Goal: Task Accomplishment & Management: Manage account settings

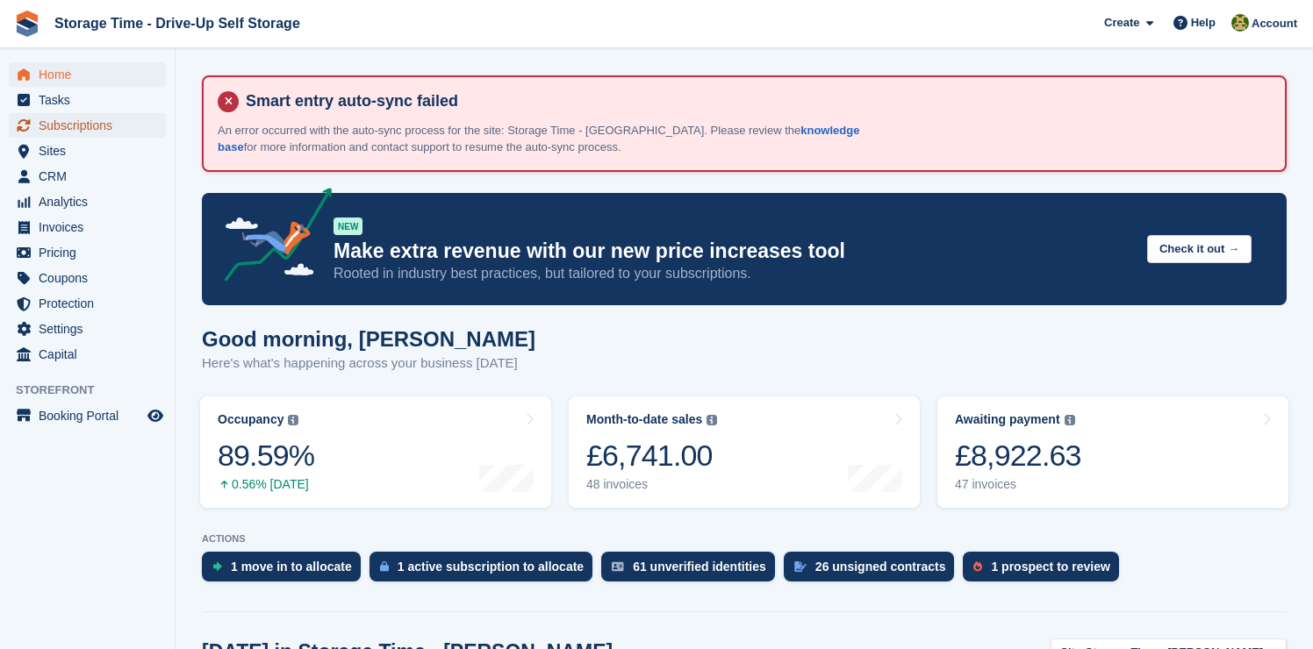
click at [127, 132] on span "Subscriptions" at bounding box center [91, 125] width 105 height 25
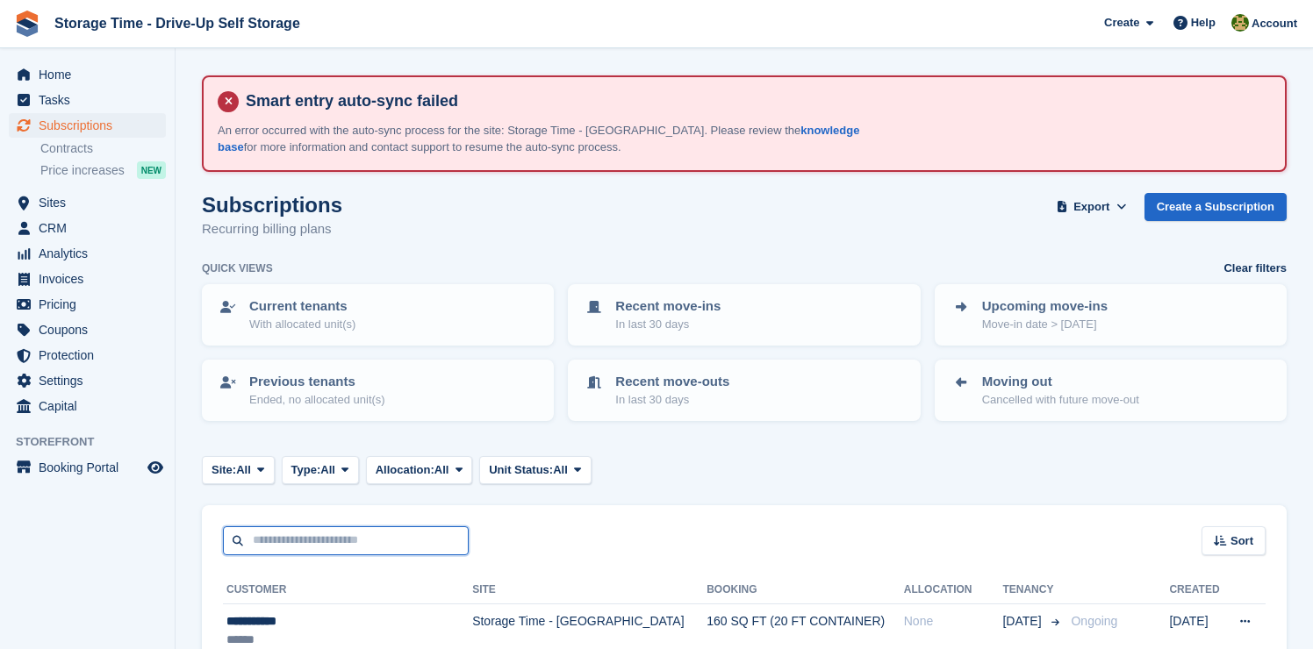
click at [366, 548] on input "text" at bounding box center [346, 540] width 246 height 29
type input "*******"
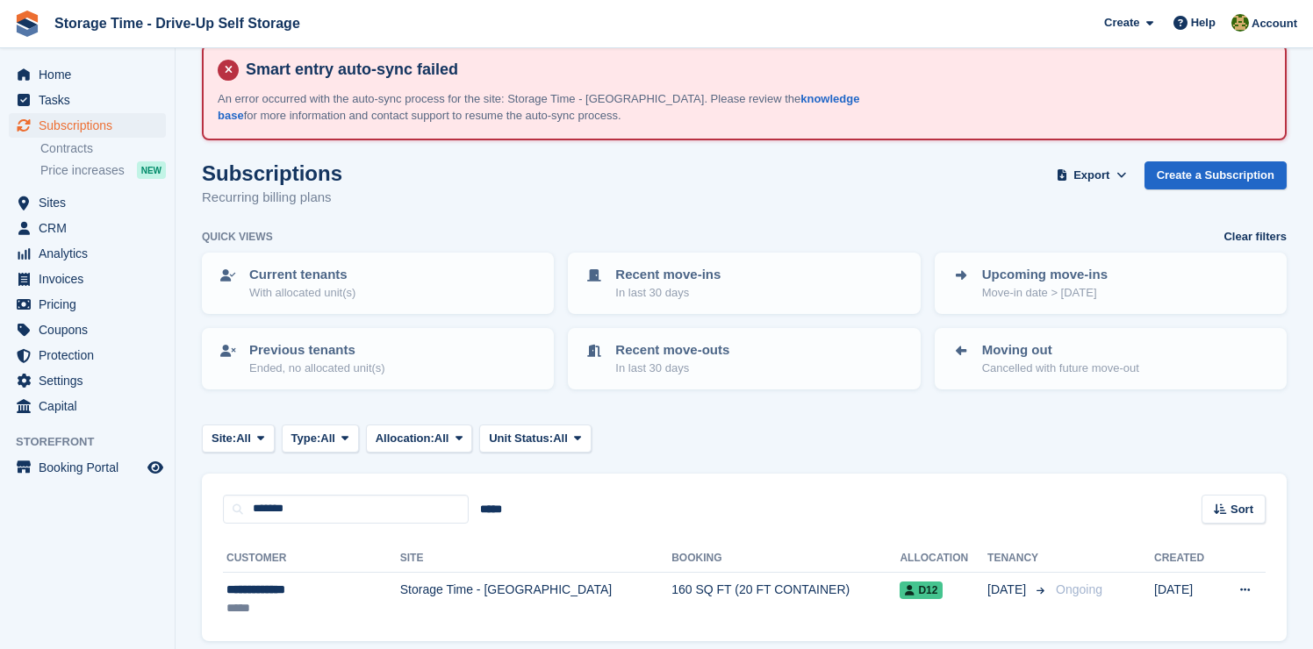
scroll to position [97, 0]
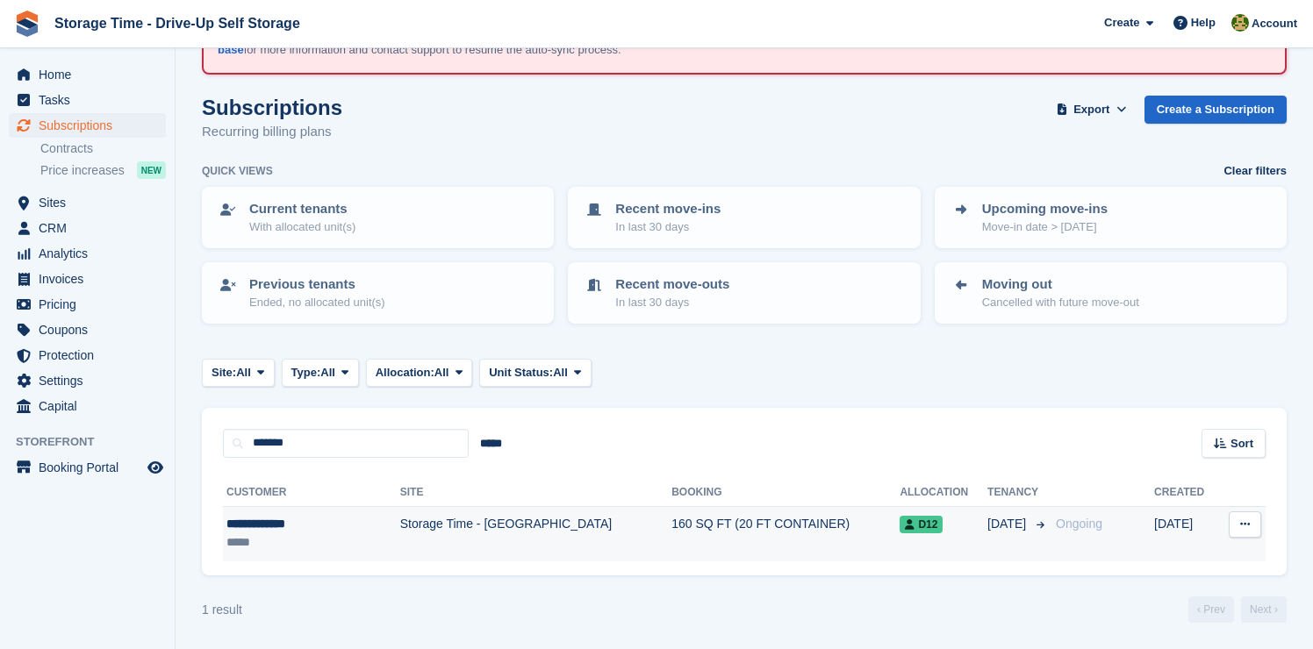
click at [508, 532] on td "Storage Time - [GEOGRAPHIC_DATA]" at bounding box center [535, 533] width 271 height 55
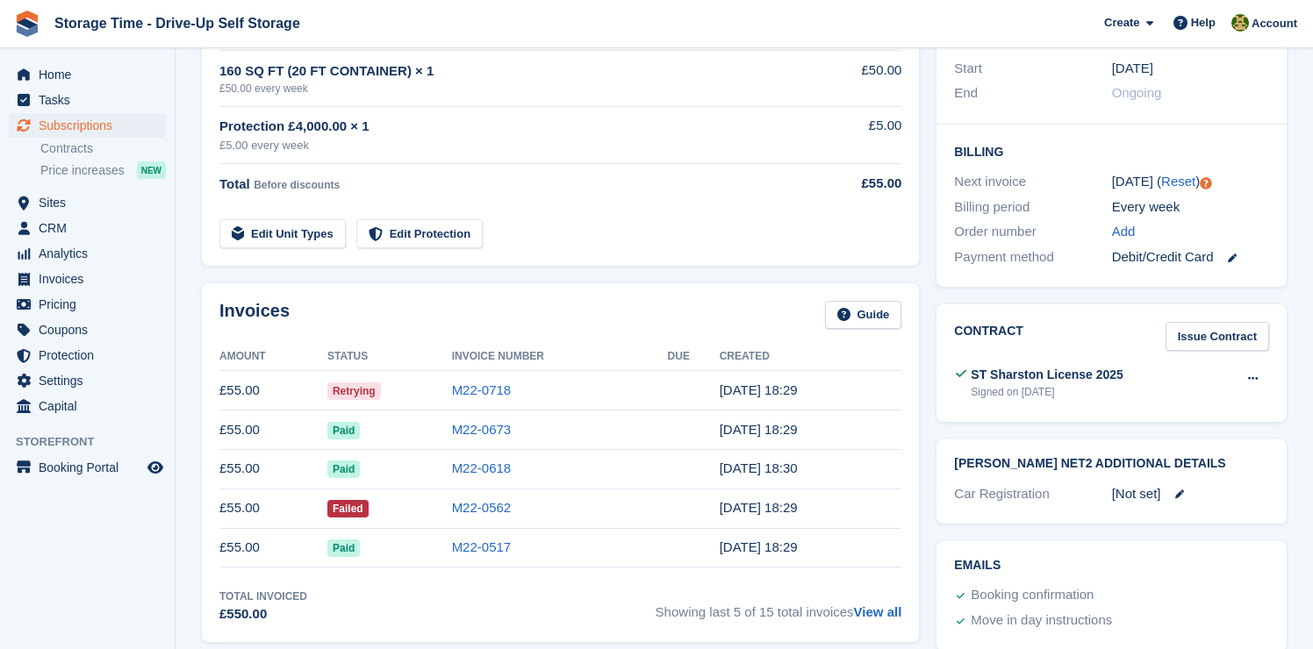
scroll to position [482, 0]
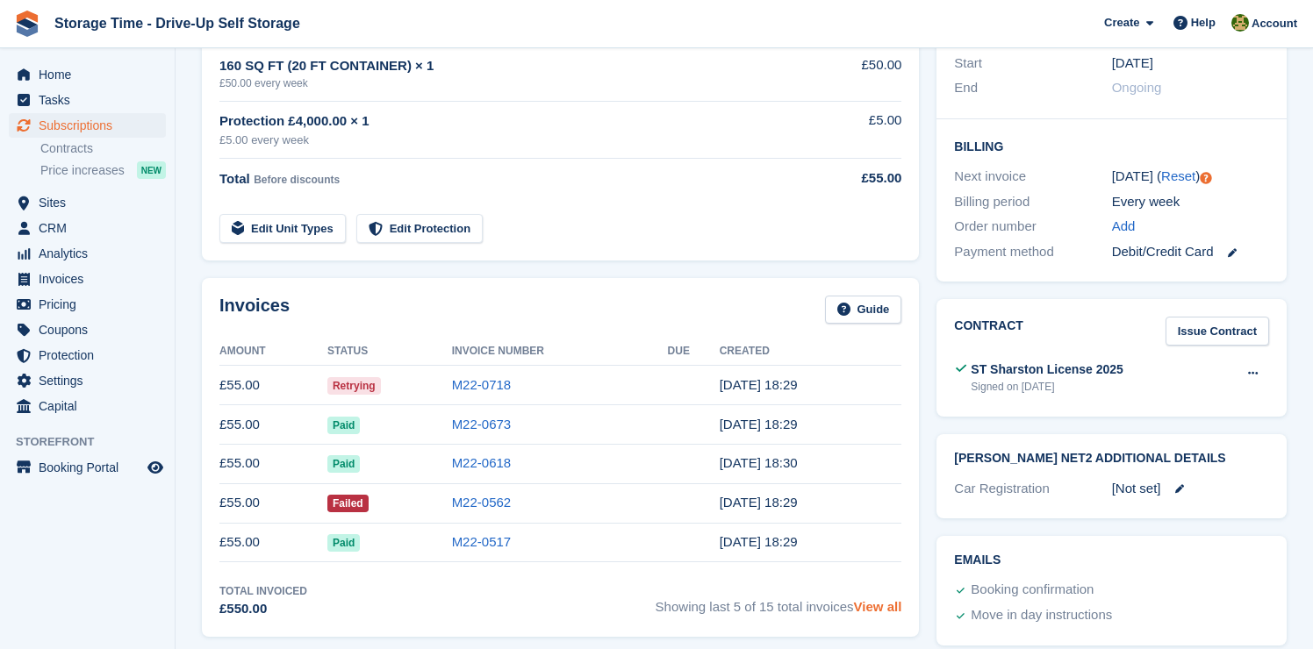
click at [856, 605] on link "View all" at bounding box center [878, 606] width 48 height 15
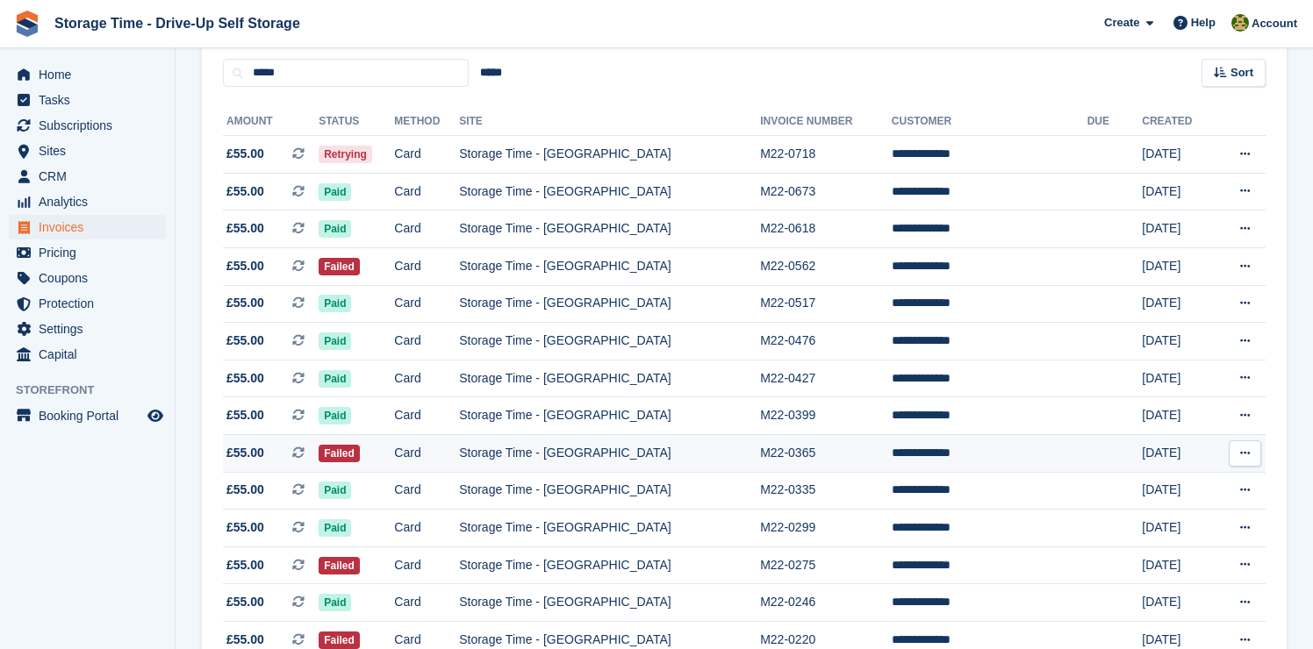
scroll to position [234, 0]
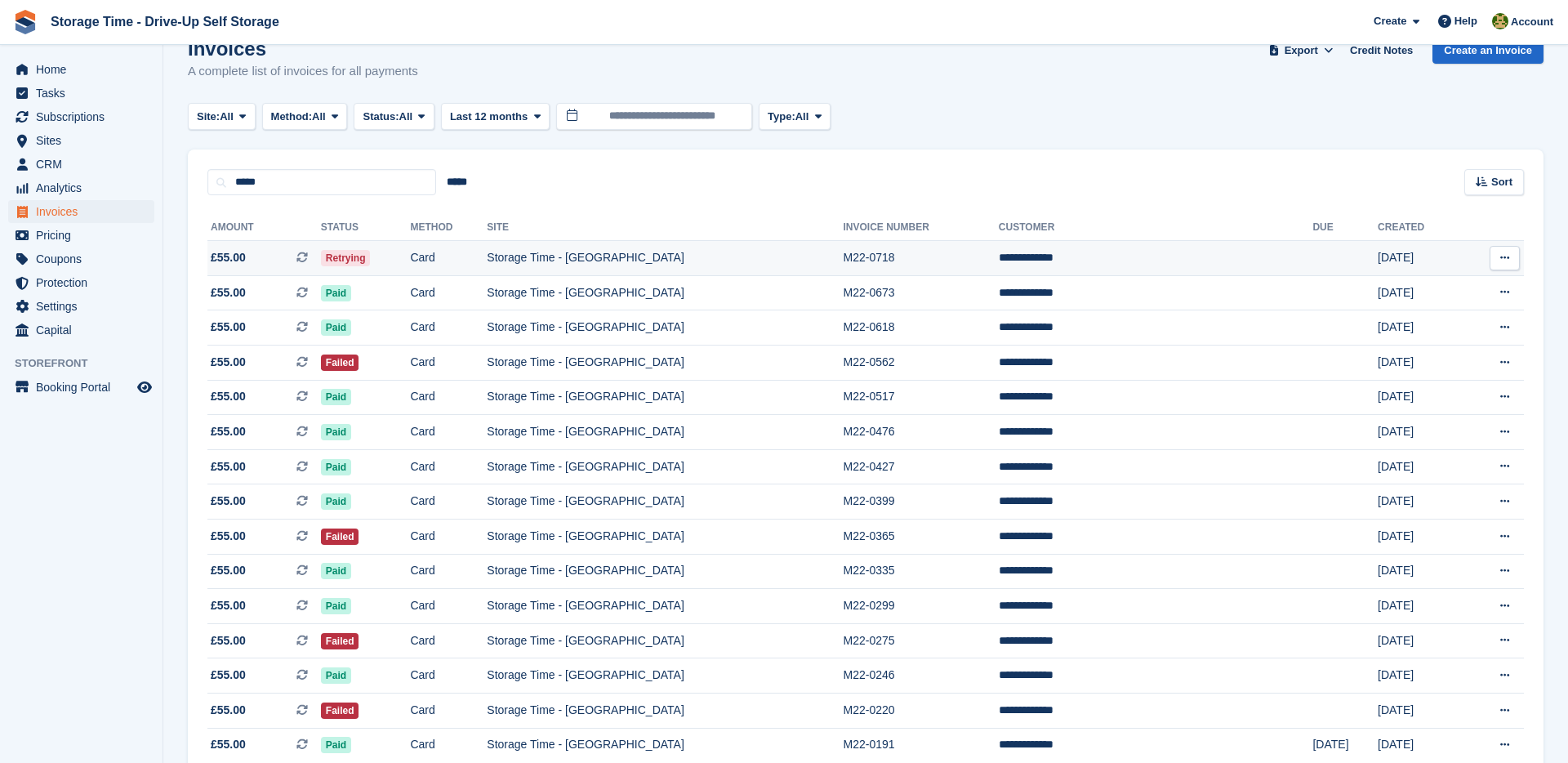
scroll to position [235, 0]
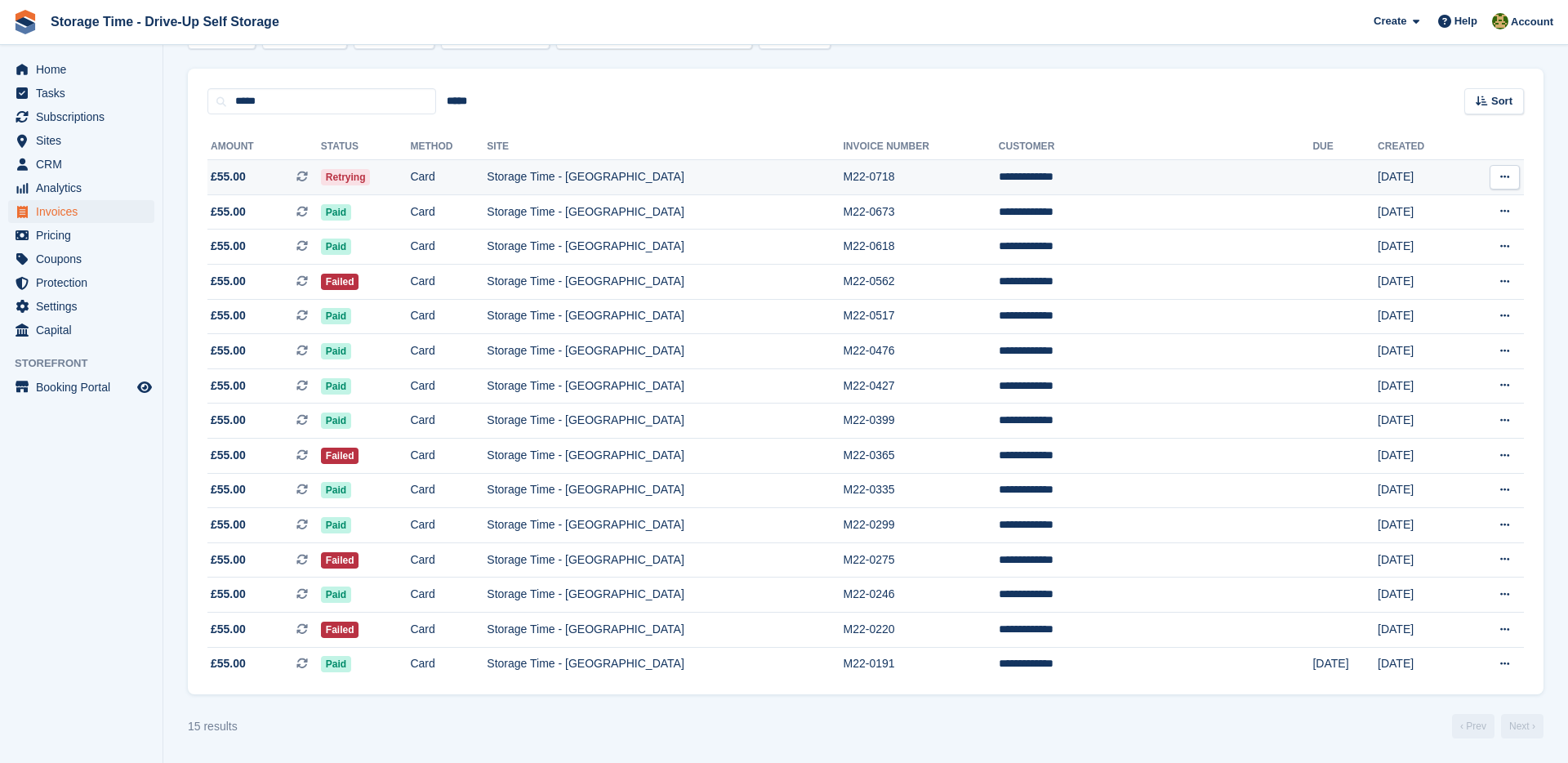
click at [843, 175] on td "Storage Time - [GEOGRAPHIC_DATA]" at bounding box center [664, 178] width 356 height 35
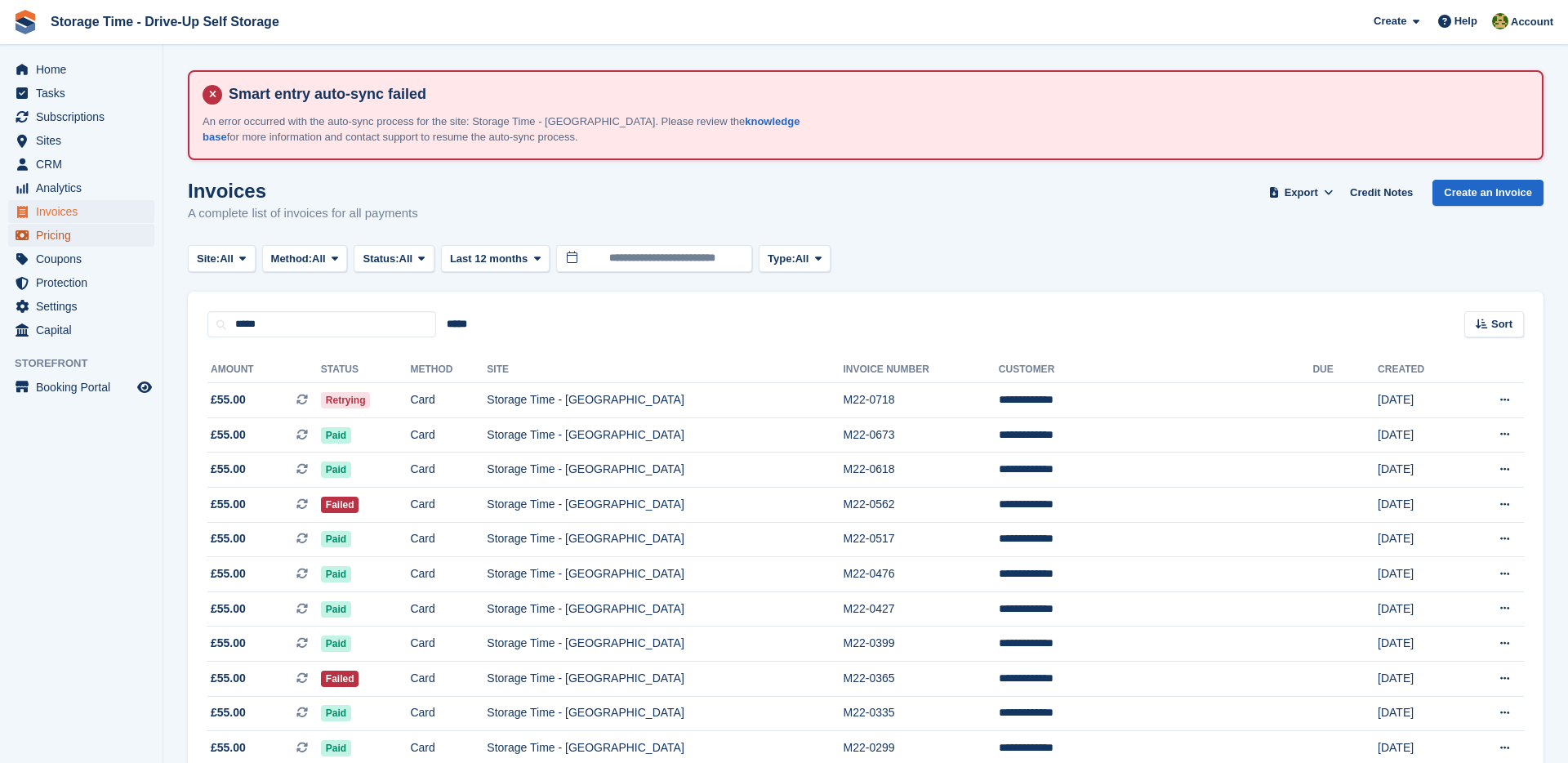
click at [98, 236] on span "Pricing" at bounding box center [85, 234] width 98 height 23
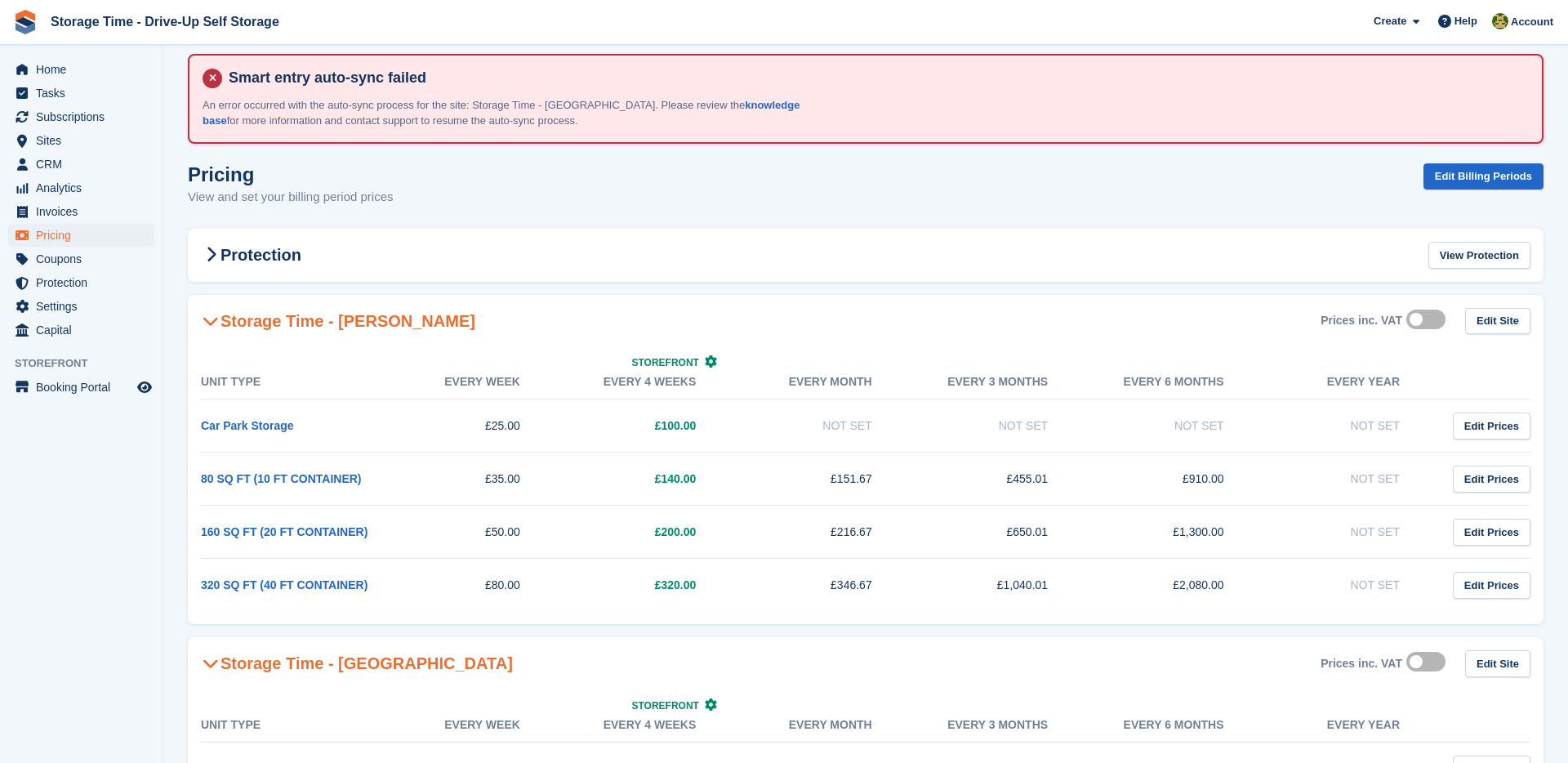
scroll to position [205, 0]
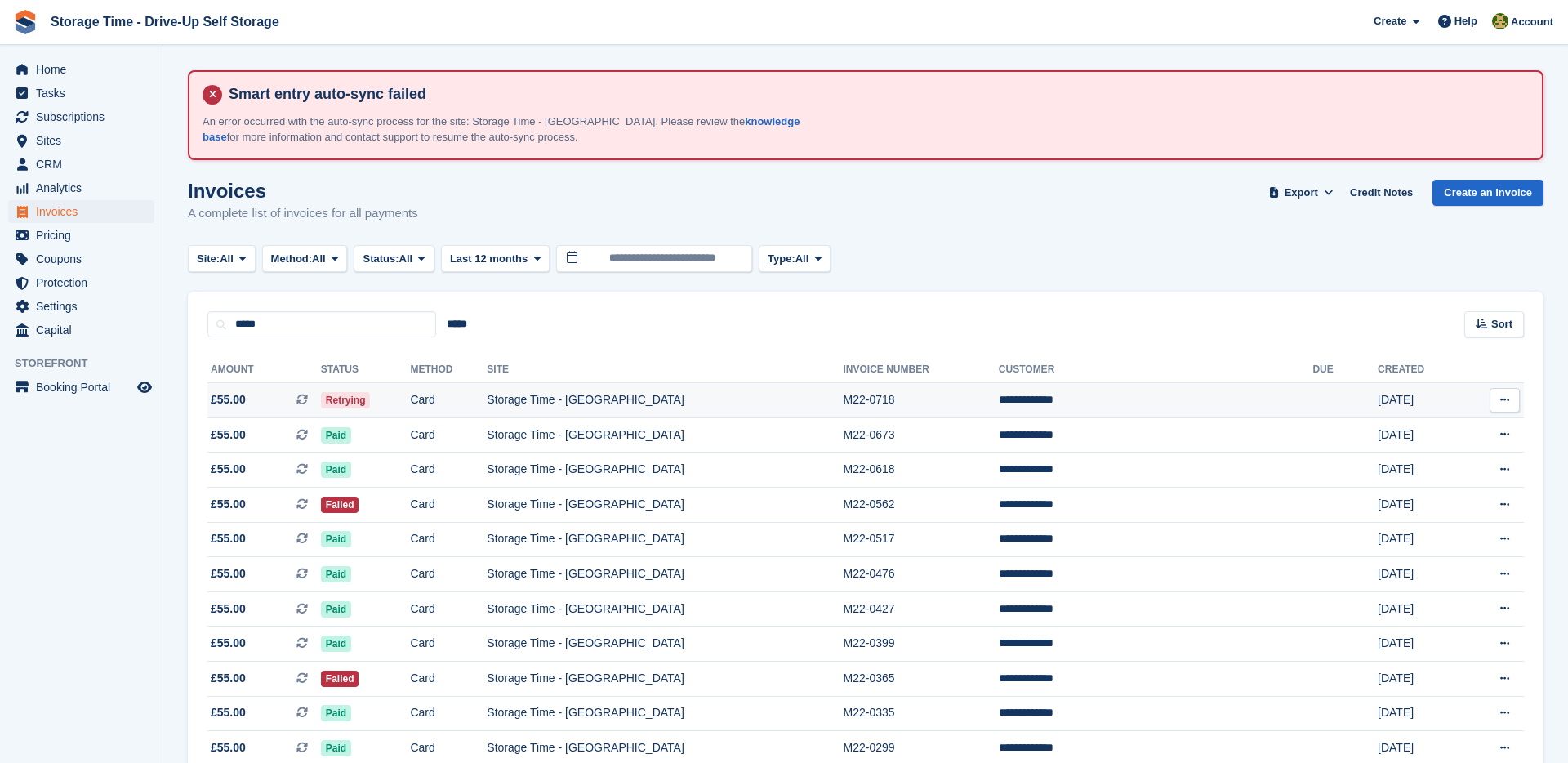
click at [487, 396] on td "Card" at bounding box center [448, 401] width 76 height 35
click at [84, 288] on span "Protection" at bounding box center [85, 282] width 98 height 23
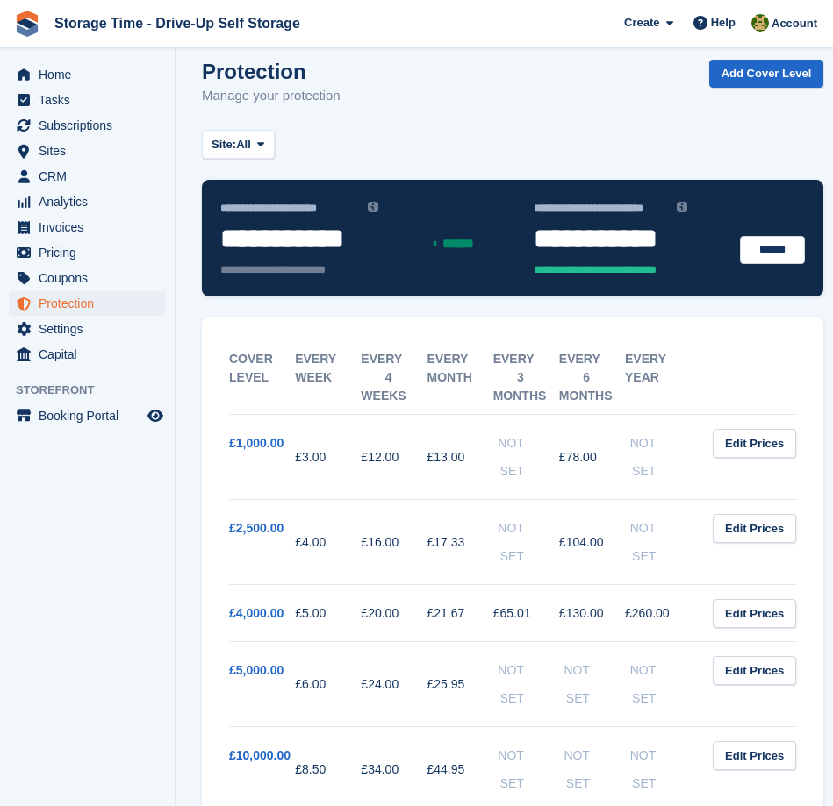
scroll to position [411, 0]
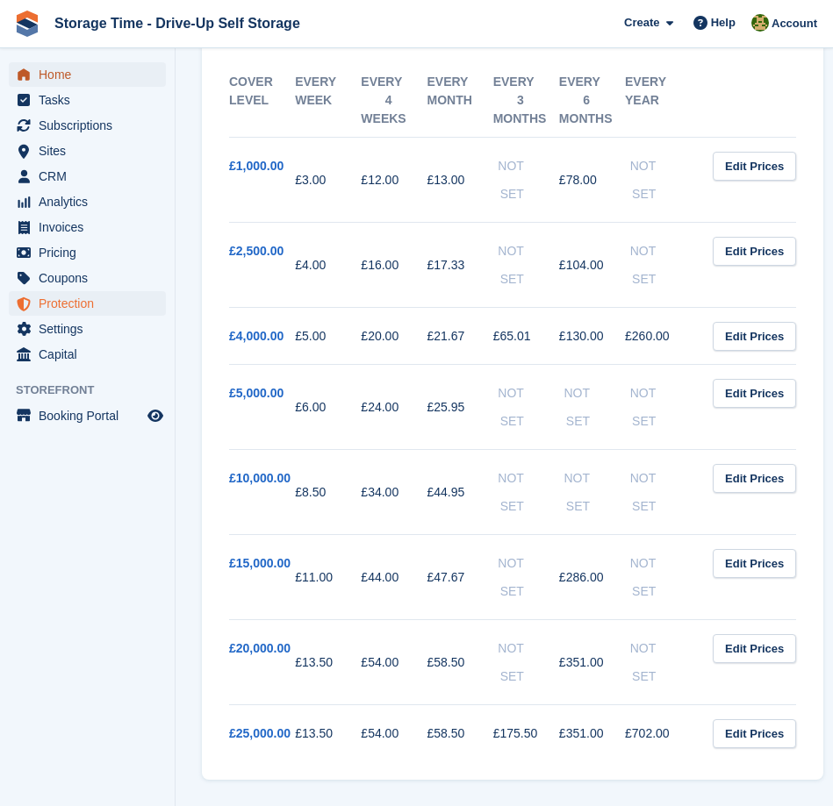
click at [91, 69] on span "Home" at bounding box center [91, 74] width 105 height 25
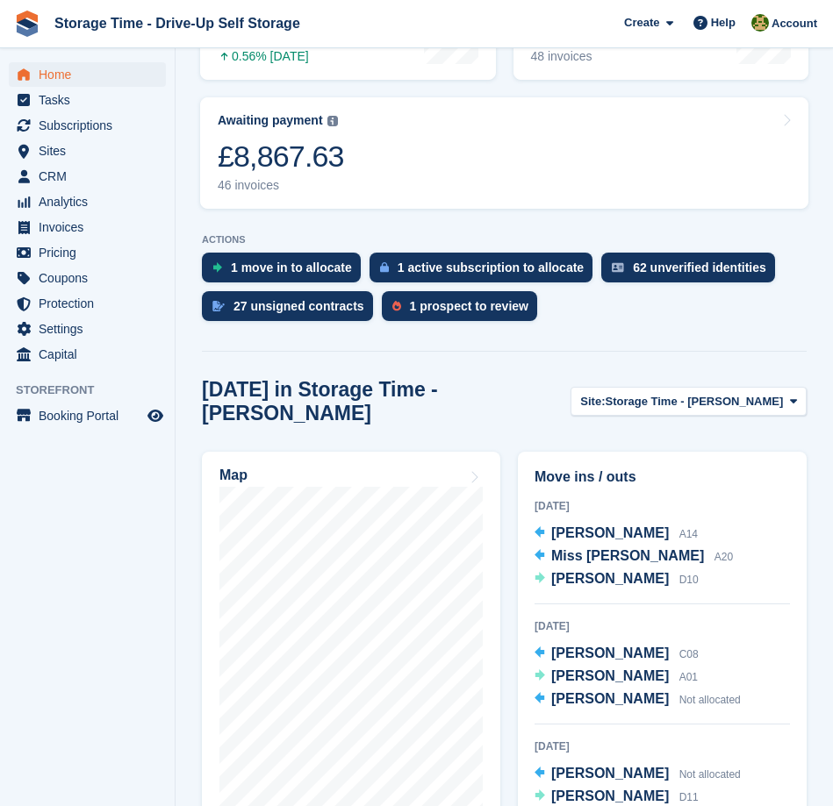
scroll to position [488, 0]
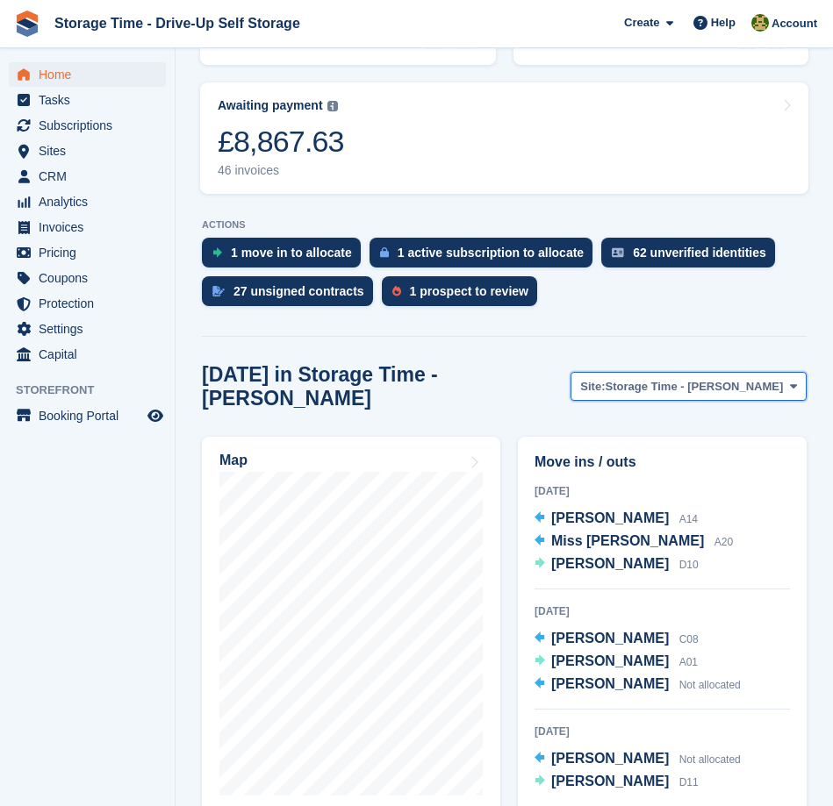
click at [705, 378] on span "Storage Time - [PERSON_NAME]" at bounding box center [694, 387] width 178 height 18
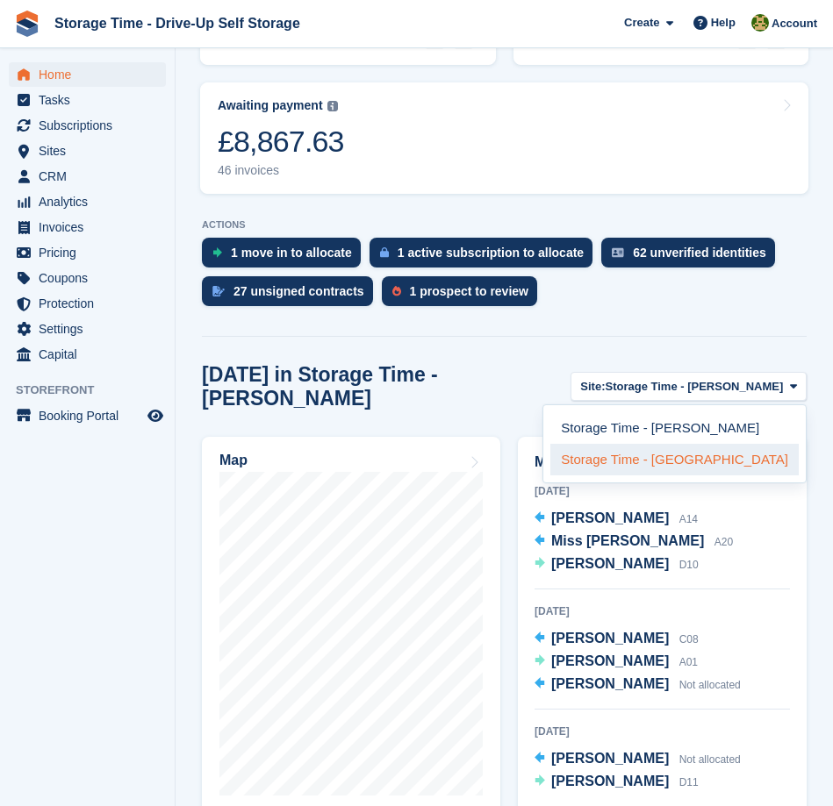
click at [697, 462] on link "Storage Time - [GEOGRAPHIC_DATA]" at bounding box center [674, 460] width 248 height 32
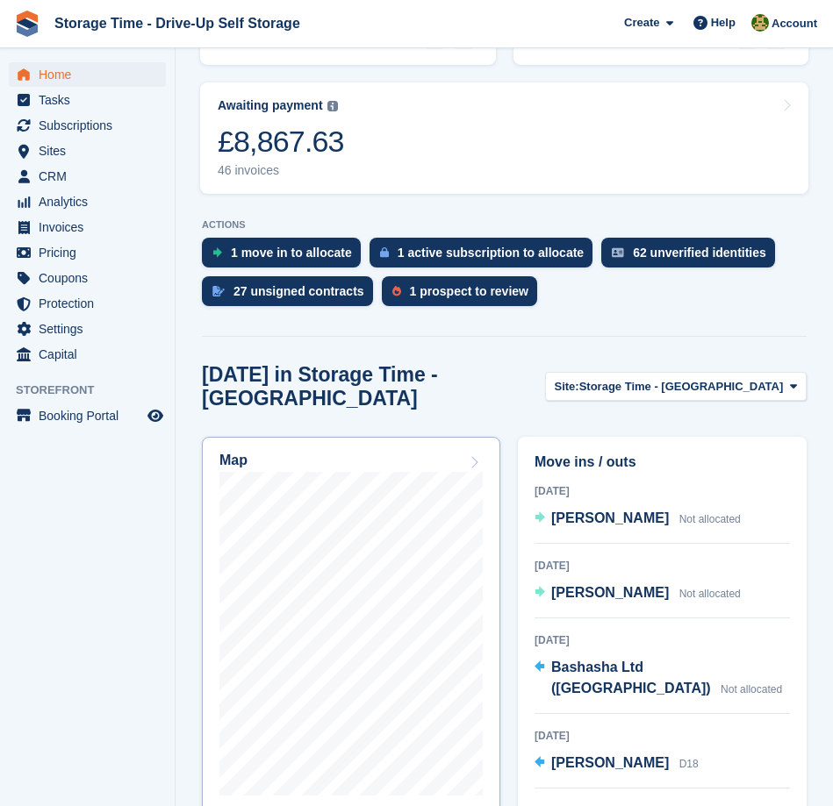
click at [362, 437] on link "Map" at bounding box center [351, 665] width 298 height 456
